Goal: Transaction & Acquisition: Purchase product/service

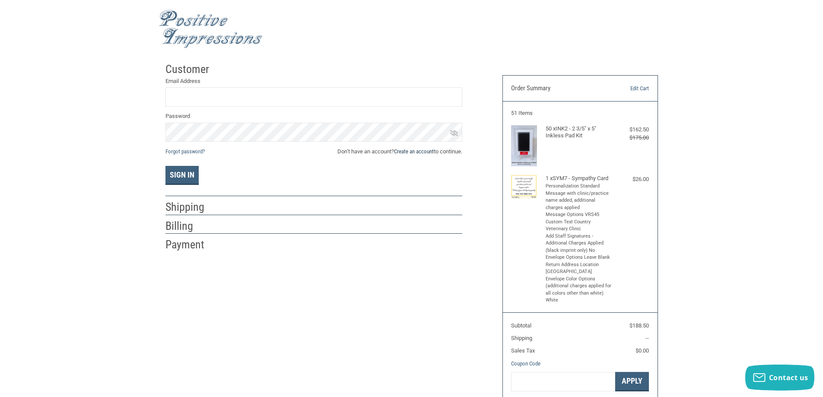
click at [416, 152] on link "Create an account" at bounding box center [414, 151] width 40 height 6
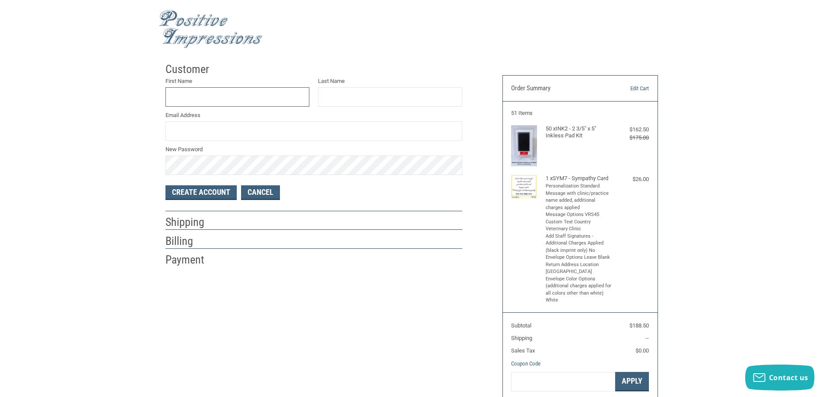
click at [245, 100] on input "First Name" at bounding box center [237, 96] width 144 height 19
type input "[PERSON_NAME]"
type input "[EMAIL_ADDRESS][DOMAIN_NAME]"
click at [213, 191] on button "Create Account" at bounding box center [200, 192] width 71 height 15
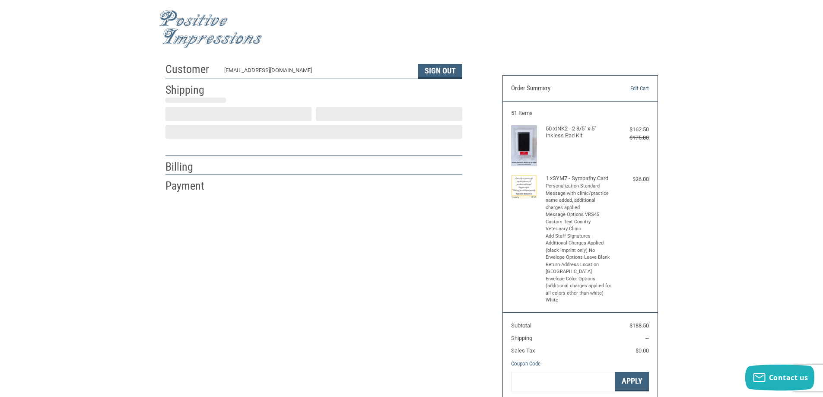
select select "US"
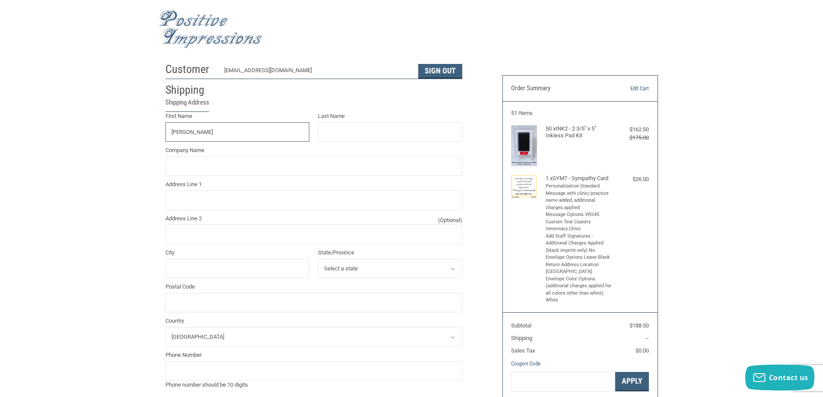
type input "[PERSON_NAME]"
type input "COUNTRY VETERINARY CLINIC"
type input "[STREET_ADDRESS]"
type input "[GEOGRAPHIC_DATA]"
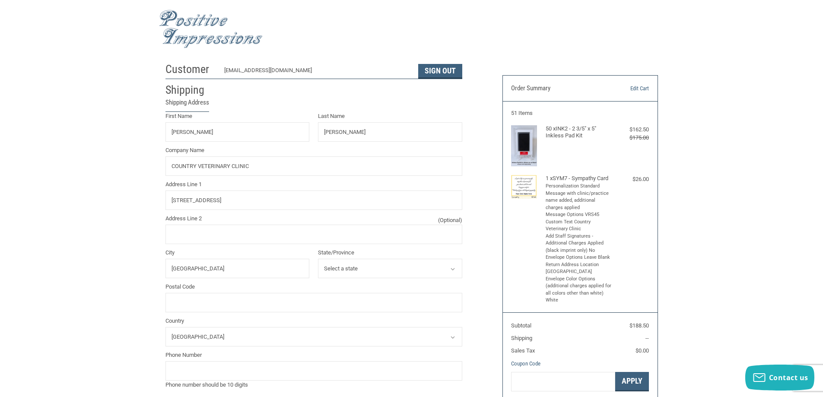
select select "TN"
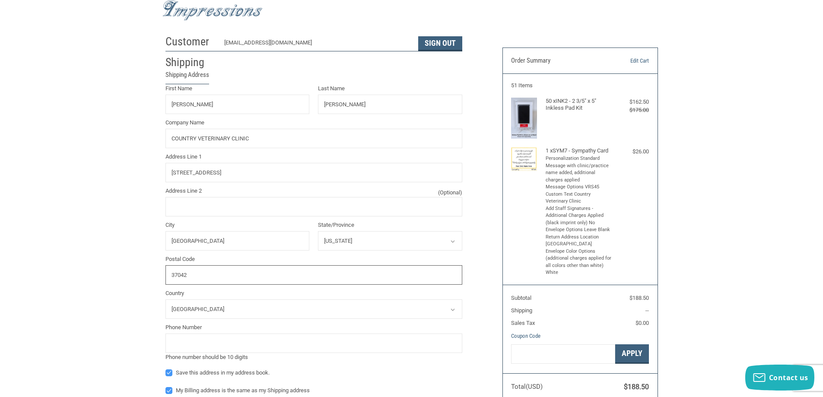
scroll to position [43, 0]
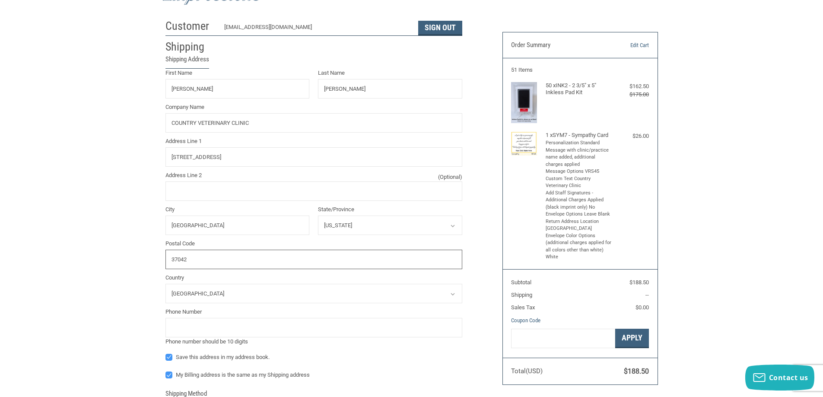
type input "37042"
click at [245, 324] on input "tel" at bounding box center [313, 327] width 297 height 19
type input "6"
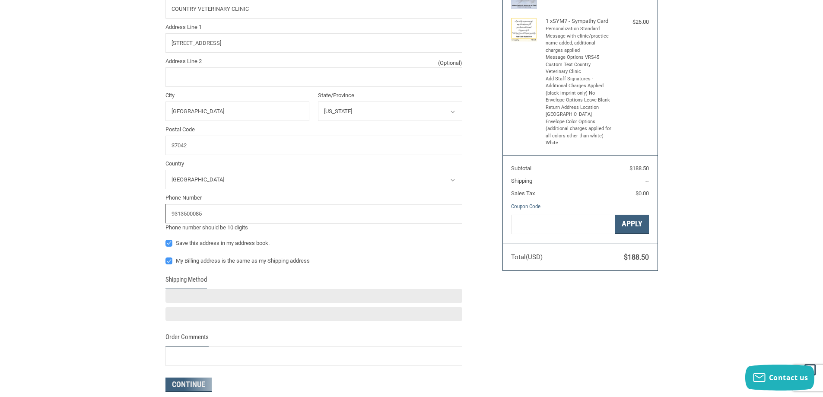
scroll to position [173, 0]
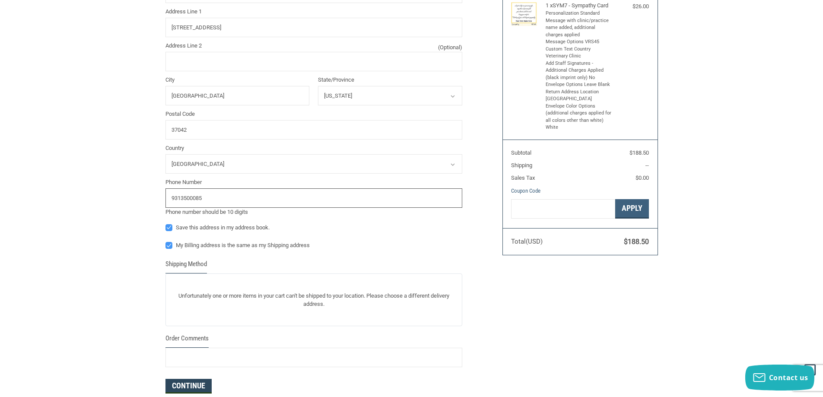
type input "9313500085"
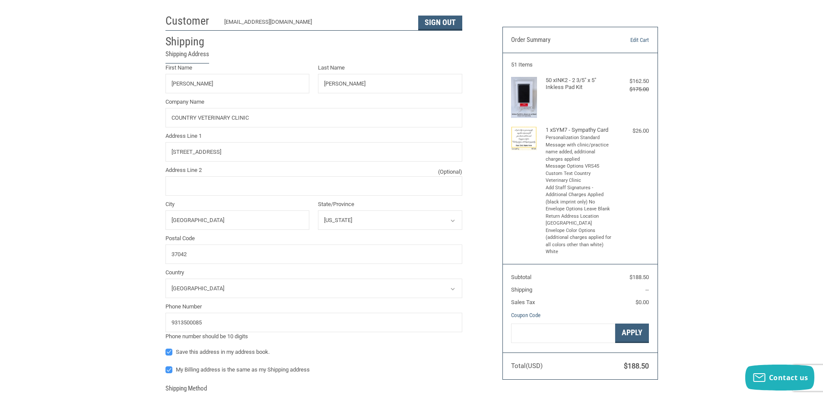
scroll to position [0, 0]
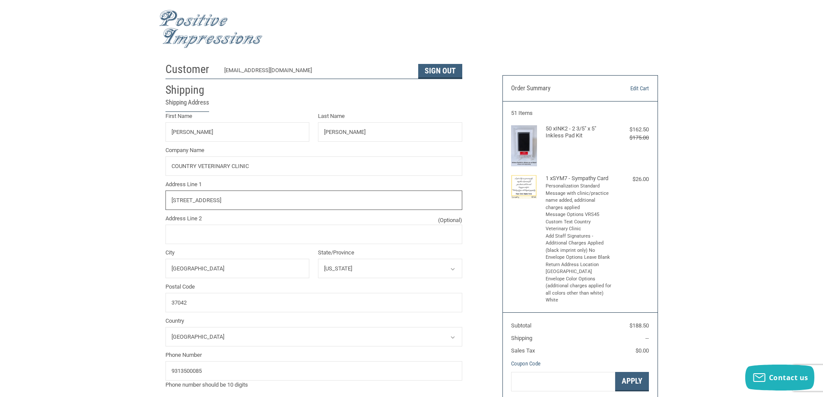
drag, startPoint x: 236, startPoint y: 200, endPoint x: 162, endPoint y: 205, distance: 74.1
click at [162, 205] on div "Address Line [GEOGRAPHIC_DATA][STREET_ADDRESS]" at bounding box center [313, 195] width 305 height 30
click at [140, 240] on div "Customer [EMAIL_ADDRESS][DOMAIN_NAME] Sign Out Shipping Shipping Address First …" at bounding box center [411, 328] width 823 height 540
drag, startPoint x: 227, startPoint y: 203, endPoint x: 154, endPoint y: 216, distance: 74.1
click at [154, 216] on div "Customer [EMAIL_ADDRESS][DOMAIN_NAME] Sign Out Shipping Shipping Address First …" at bounding box center [411, 336] width 823 height 556
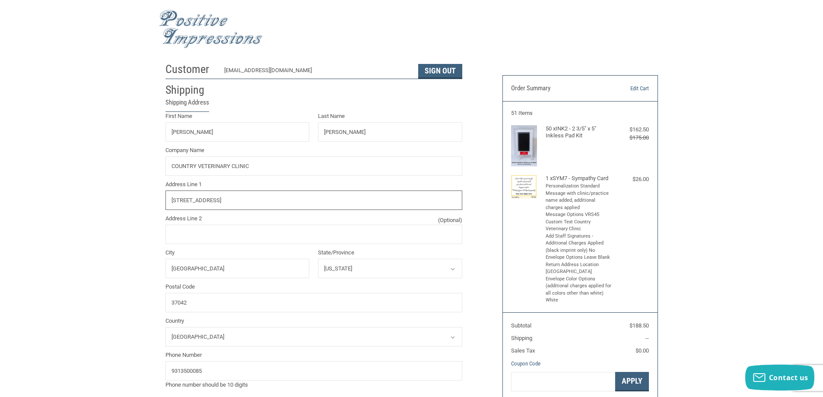
type input "[STREET_ADDRESS]"
click at [138, 246] on div "Customer [EMAIL_ADDRESS][DOMAIN_NAME] Sign Out Shipping Shipping Address First …" at bounding box center [411, 328] width 823 height 540
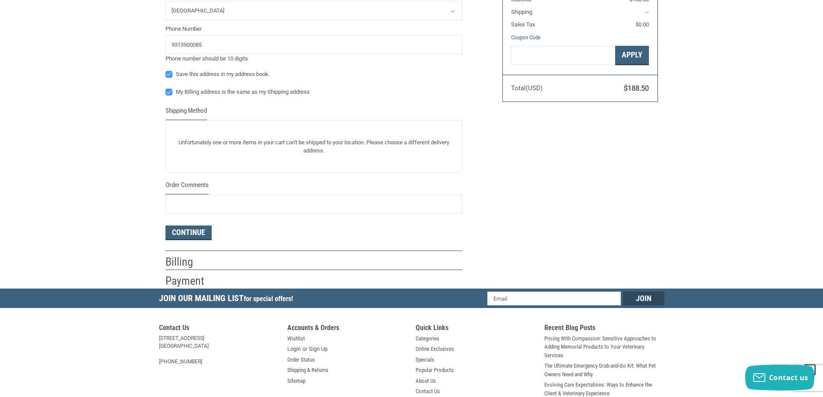
scroll to position [425, 0]
